Goal: Transaction & Acquisition: Obtain resource

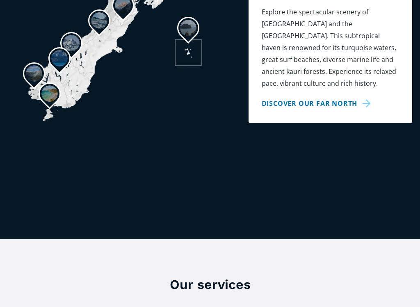
scroll to position [1197, 0]
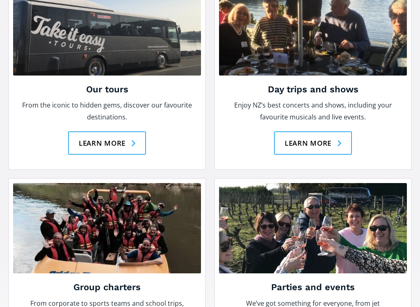
click at [132, 132] on link "Learn more" at bounding box center [107, 143] width 78 height 23
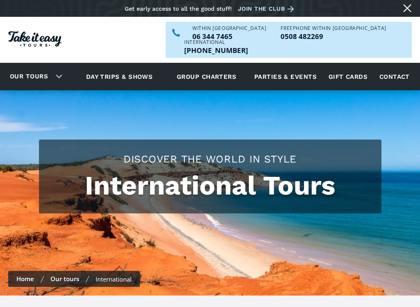
scroll to position [512, 0]
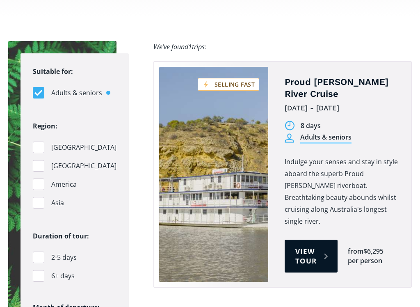
click at [317, 240] on link "View tour" at bounding box center [311, 256] width 53 height 33
click at [298, 240] on link "View tour" at bounding box center [311, 256] width 53 height 33
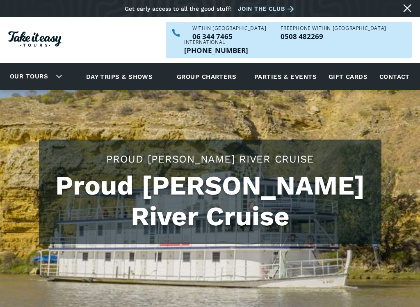
scroll to position [372, 0]
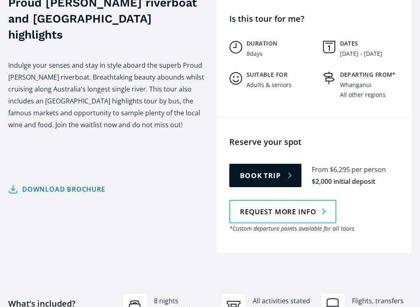
click at [20, 183] on link "Download brochure" at bounding box center [56, 189] width 97 height 12
